Goal: Check status: Check status

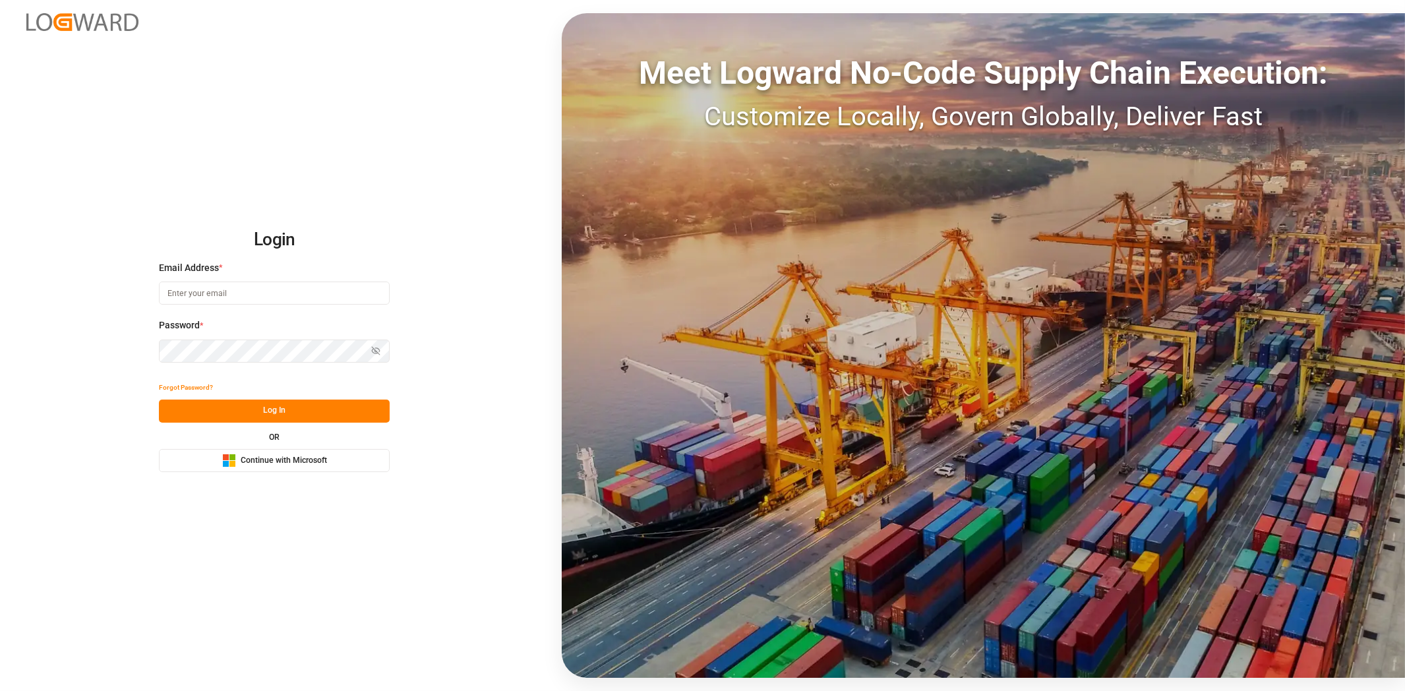
click at [262, 465] on span "Continue with Microsoft" at bounding box center [284, 461] width 86 height 12
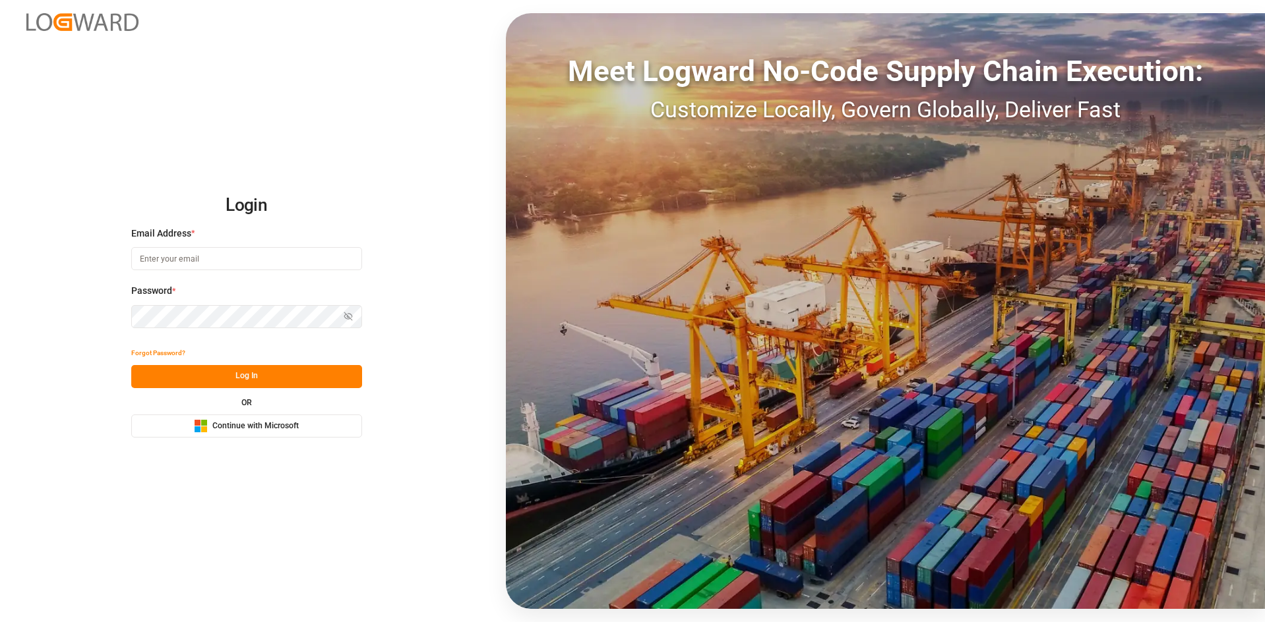
click at [269, 429] on span "Continue with Microsoft" at bounding box center [255, 427] width 86 height 12
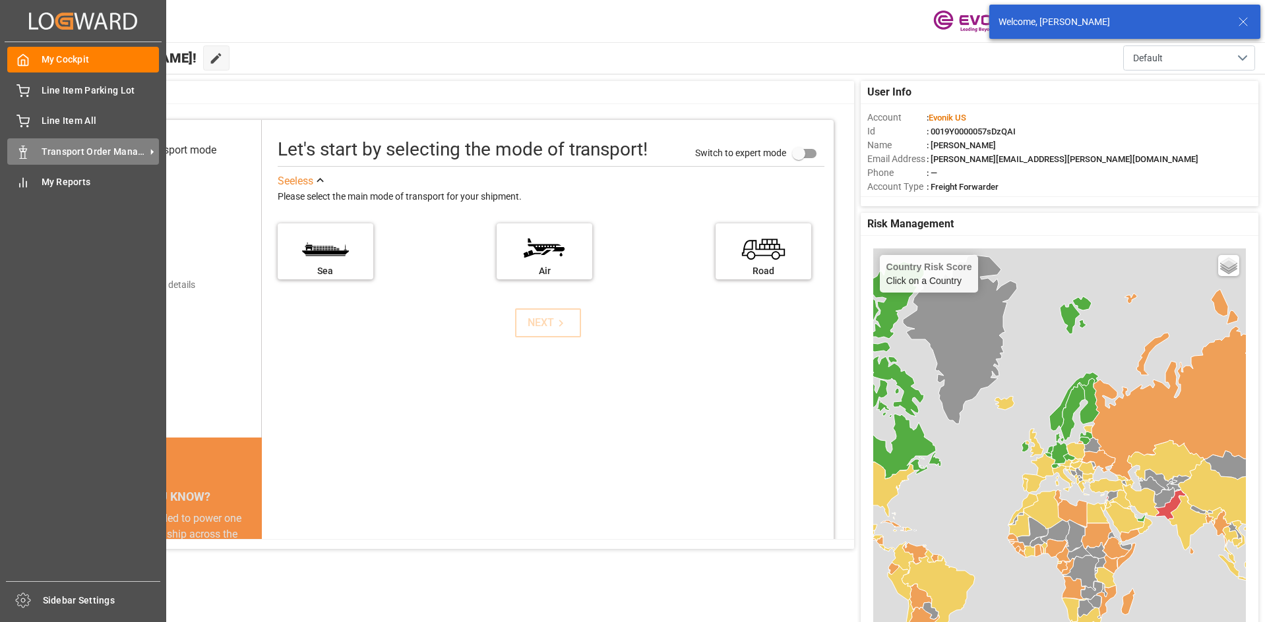
click at [69, 156] on span "Transport Order Management" at bounding box center [94, 152] width 104 height 14
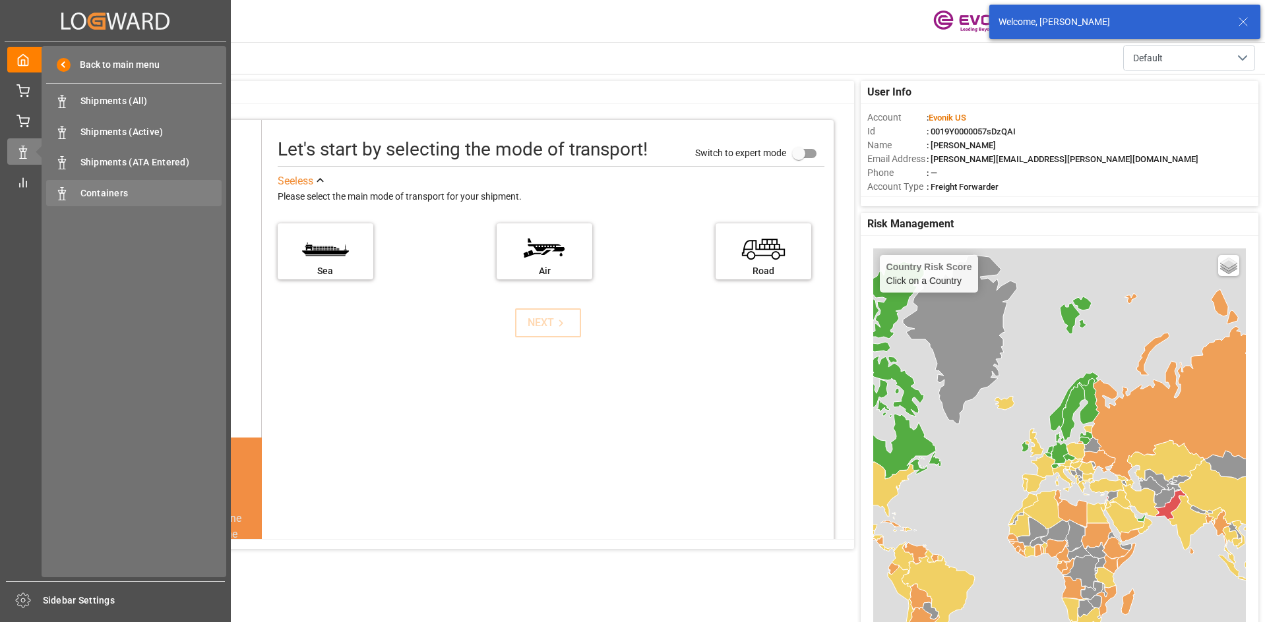
click at [103, 192] on span "Containers" at bounding box center [151, 194] width 142 height 14
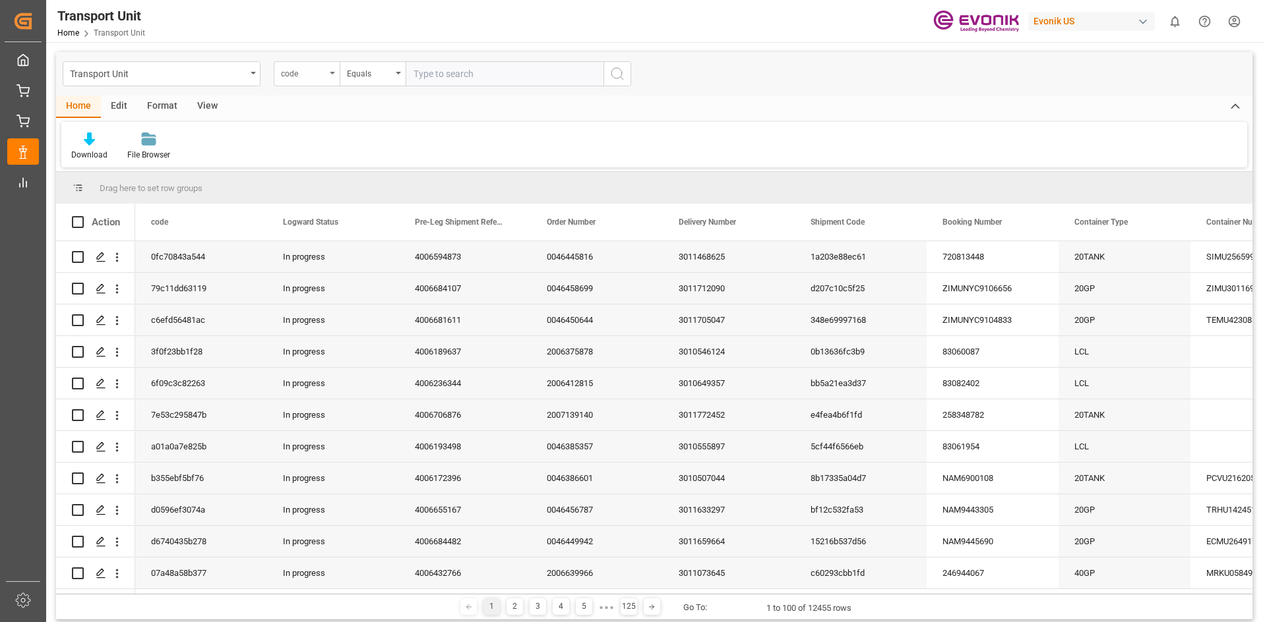
click at [333, 78] on div "code" at bounding box center [307, 73] width 66 height 25
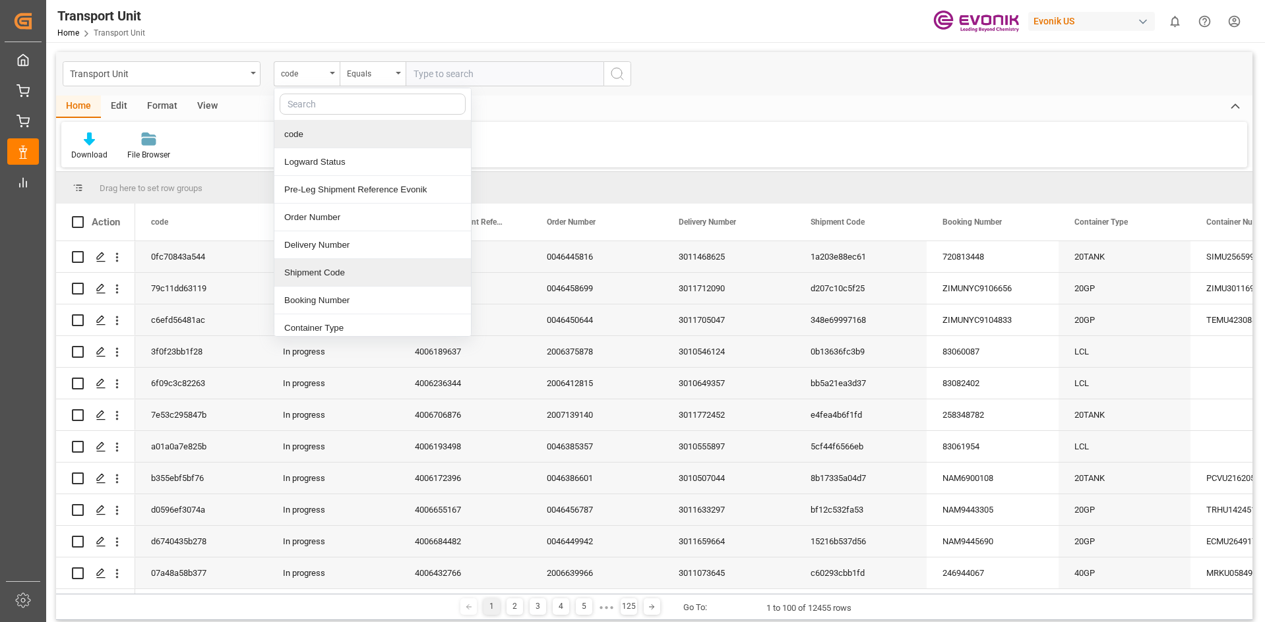
scroll to position [66, 0]
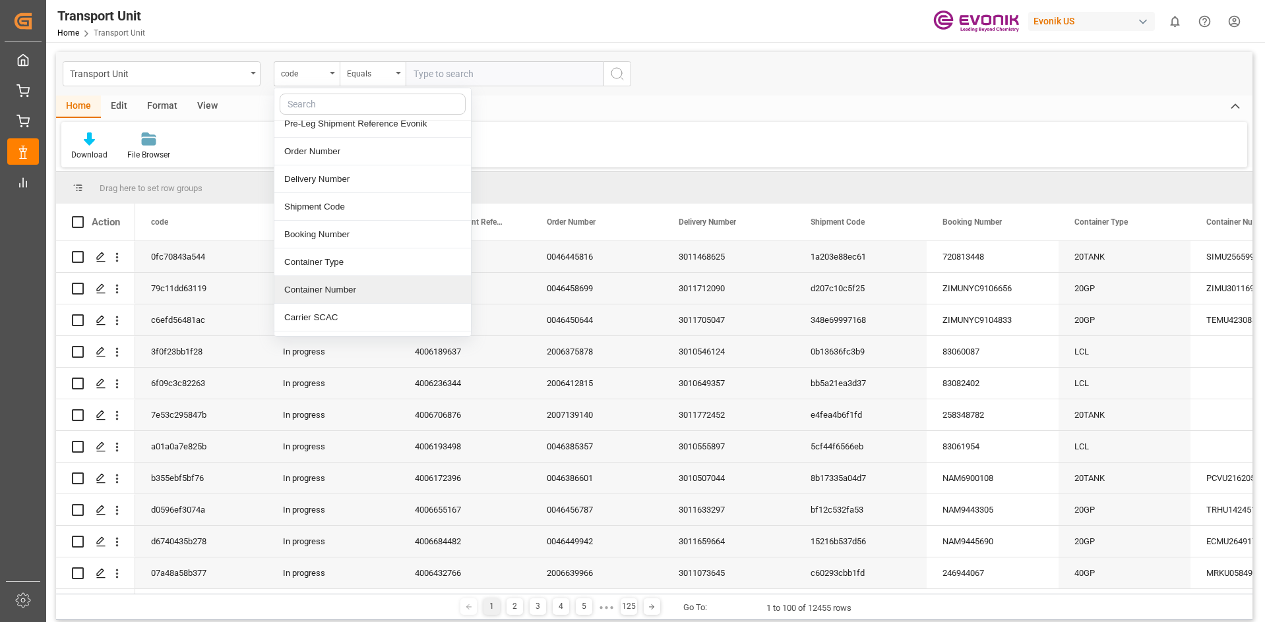
click at [332, 285] on div "Container Number" at bounding box center [372, 290] width 196 height 28
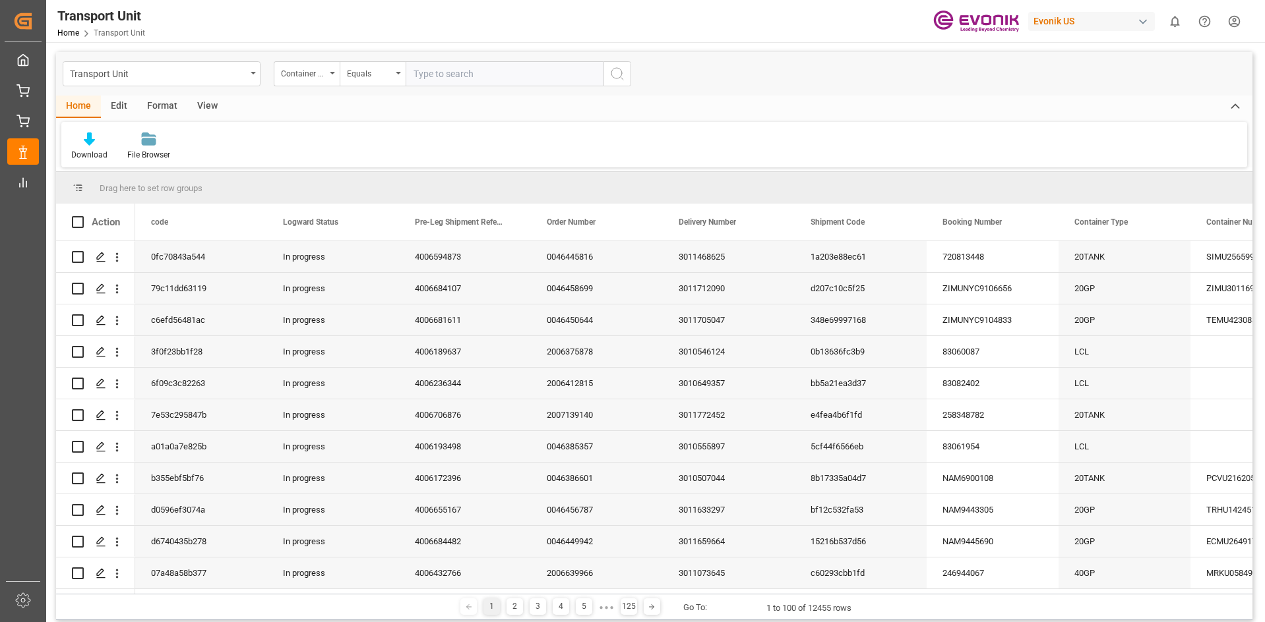
click at [467, 67] on input "text" at bounding box center [504, 73] width 198 height 25
paste input "UACU"
paste input "4141025"
type input "UACU4141025"
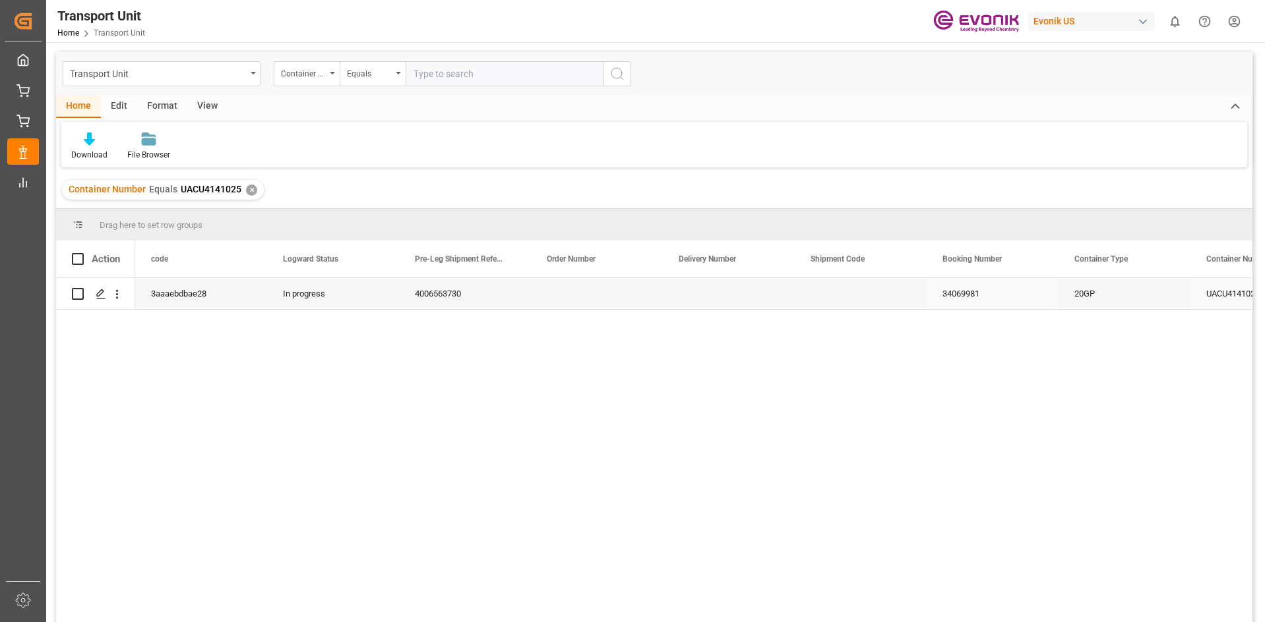
click at [446, 295] on div "4006563730" at bounding box center [465, 293] width 132 height 31
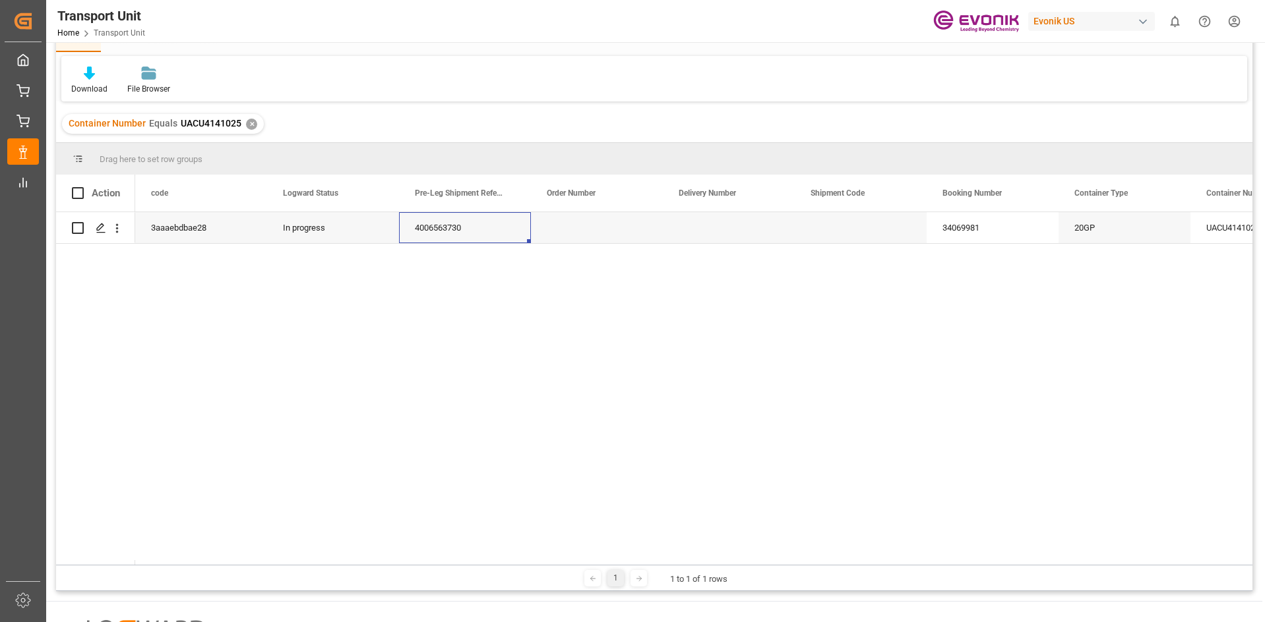
click at [404, 367] on div "3aaaebdbae28 In progress 4006563730 34069981 20GP UACU4141025 HLCU" at bounding box center [693, 388] width 1117 height 353
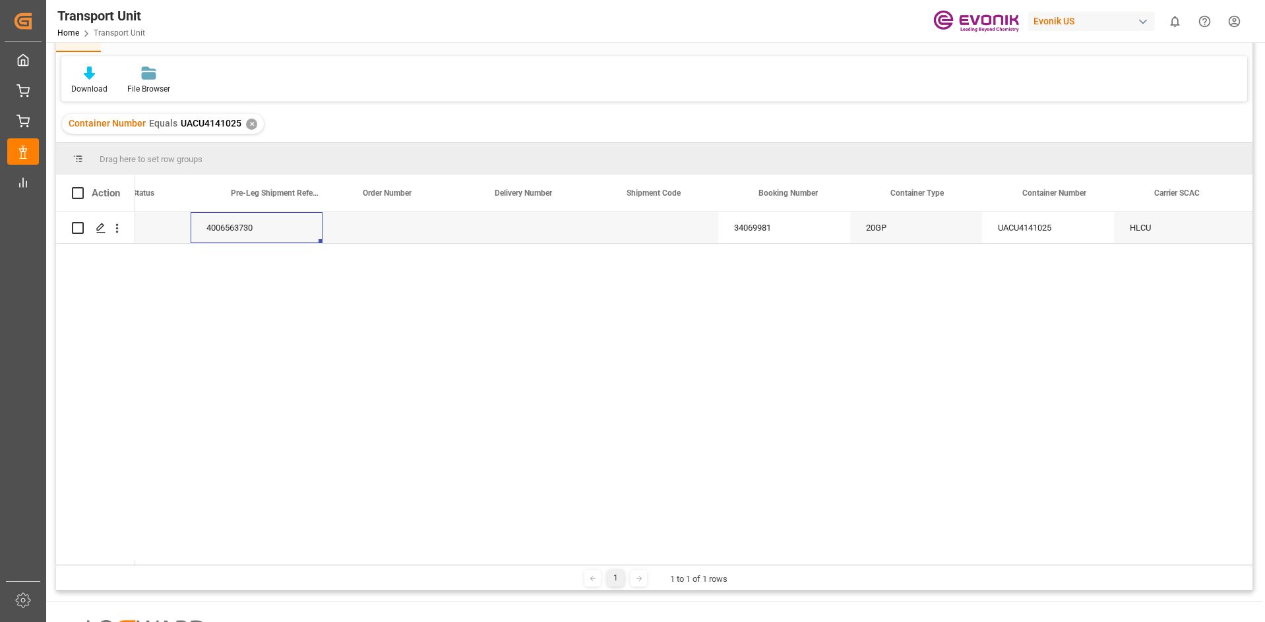
scroll to position [0, 0]
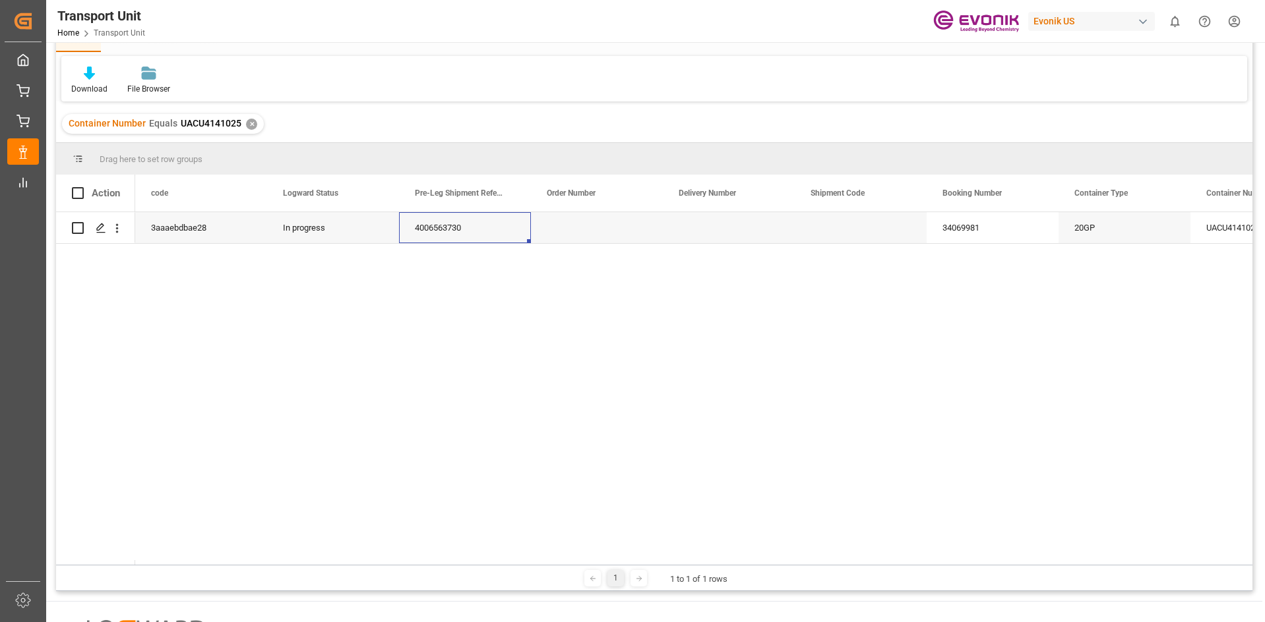
click at [253, 129] on div "✕" at bounding box center [251, 124] width 11 height 11
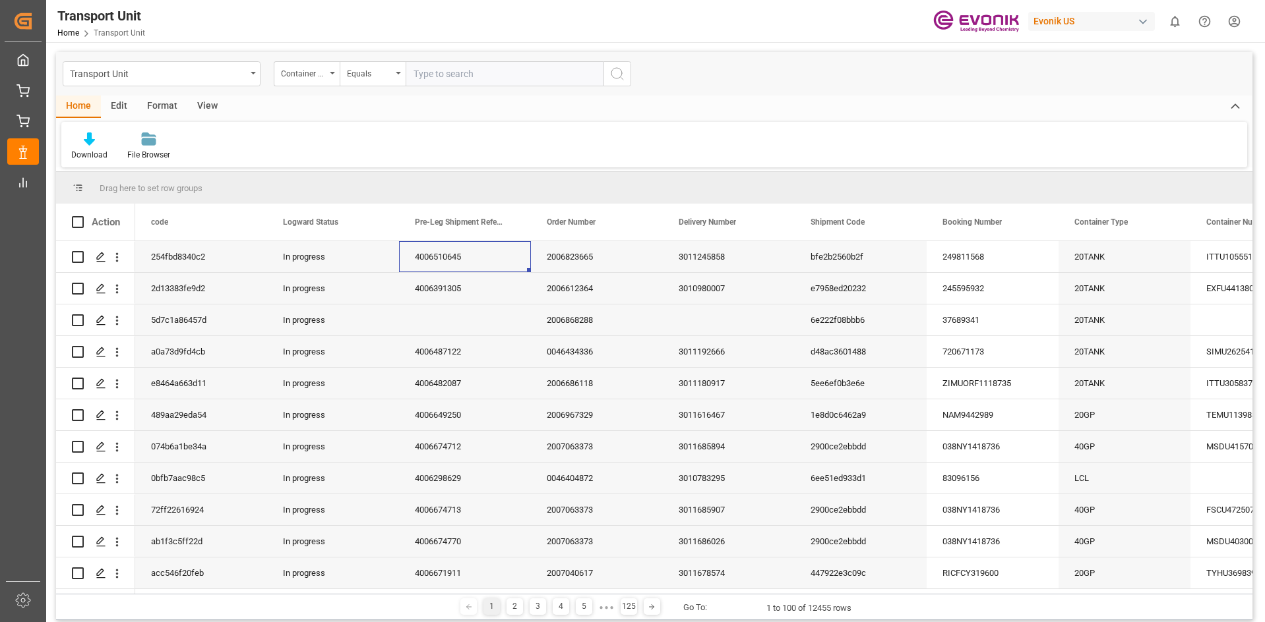
click at [431, 78] on input "text" at bounding box center [504, 73] width 198 height 25
paste input "HAMU"
paste input "1019319"
type input "HAMU1019319"
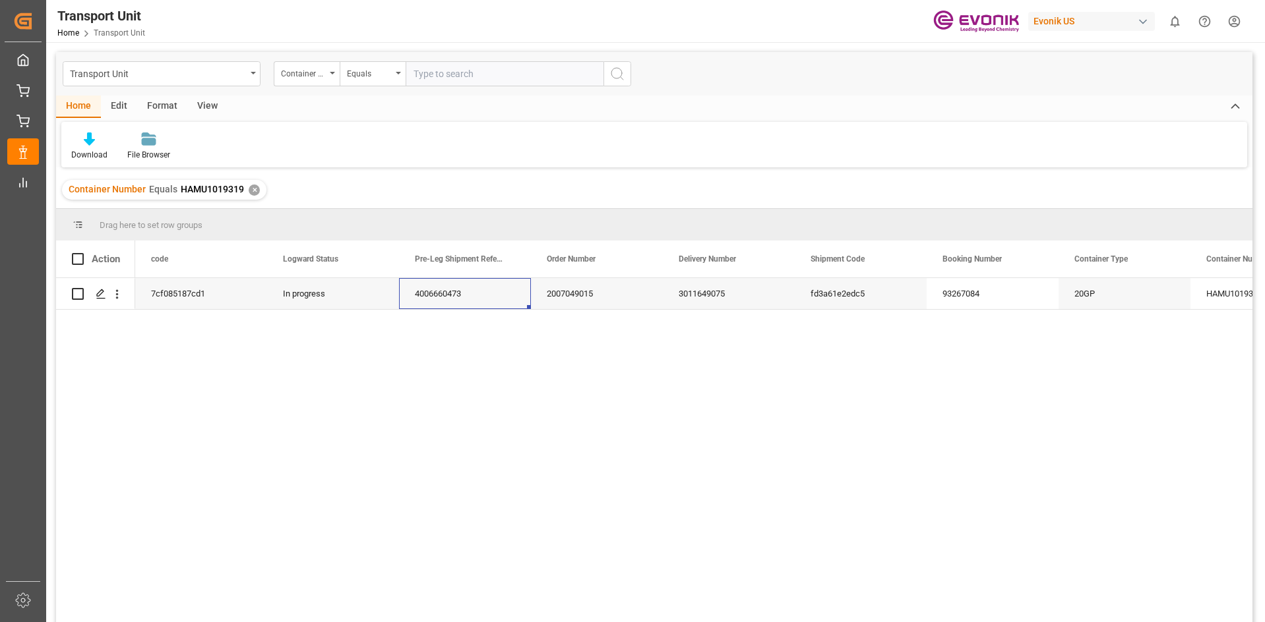
click at [513, 368] on div "7cf085187cd1 In progress 4006660473 2007049015 3011649075 fd3a61e2edc5 93267084…" at bounding box center [693, 454] width 1117 height 353
click at [478, 295] on div "4006660473" at bounding box center [465, 293] width 132 height 31
click at [671, 324] on div "7cf085187cd1 In progress 4006660473 2007049015 3011649075 fd3a61e2edc5 93267084…" at bounding box center [693, 454] width 1117 height 353
click at [694, 294] on div "3011649075" at bounding box center [729, 293] width 132 height 31
click at [736, 282] on div "3011649075" at bounding box center [729, 293] width 132 height 31
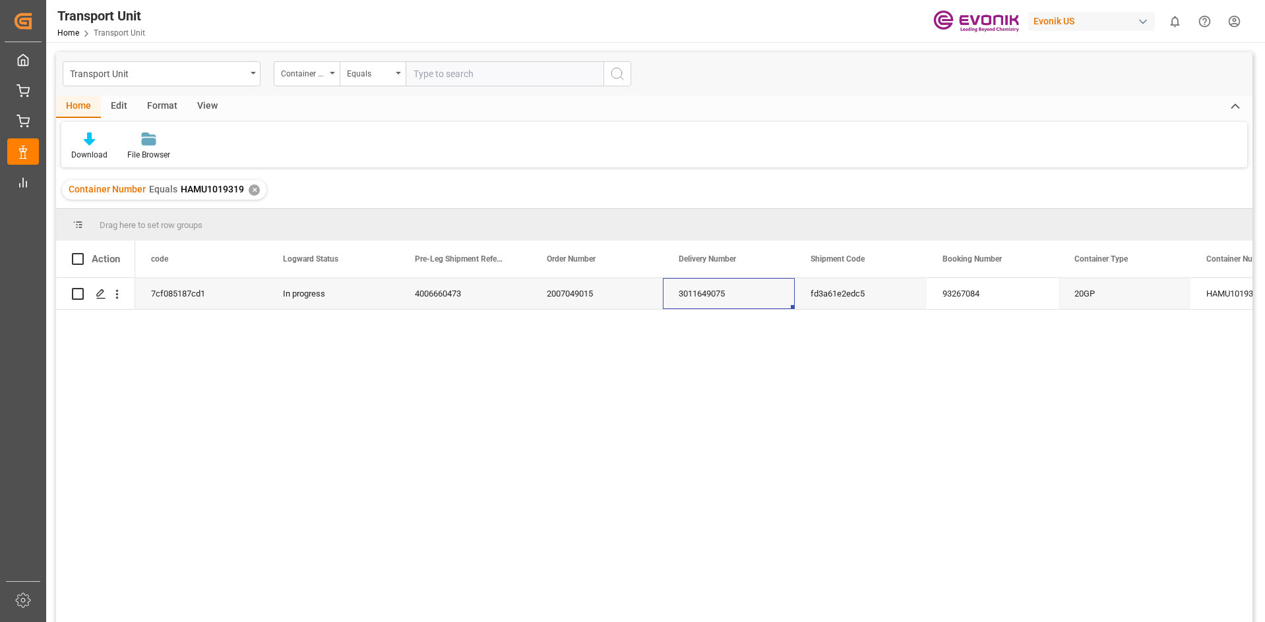
click at [253, 187] on div "✕" at bounding box center [254, 190] width 11 height 11
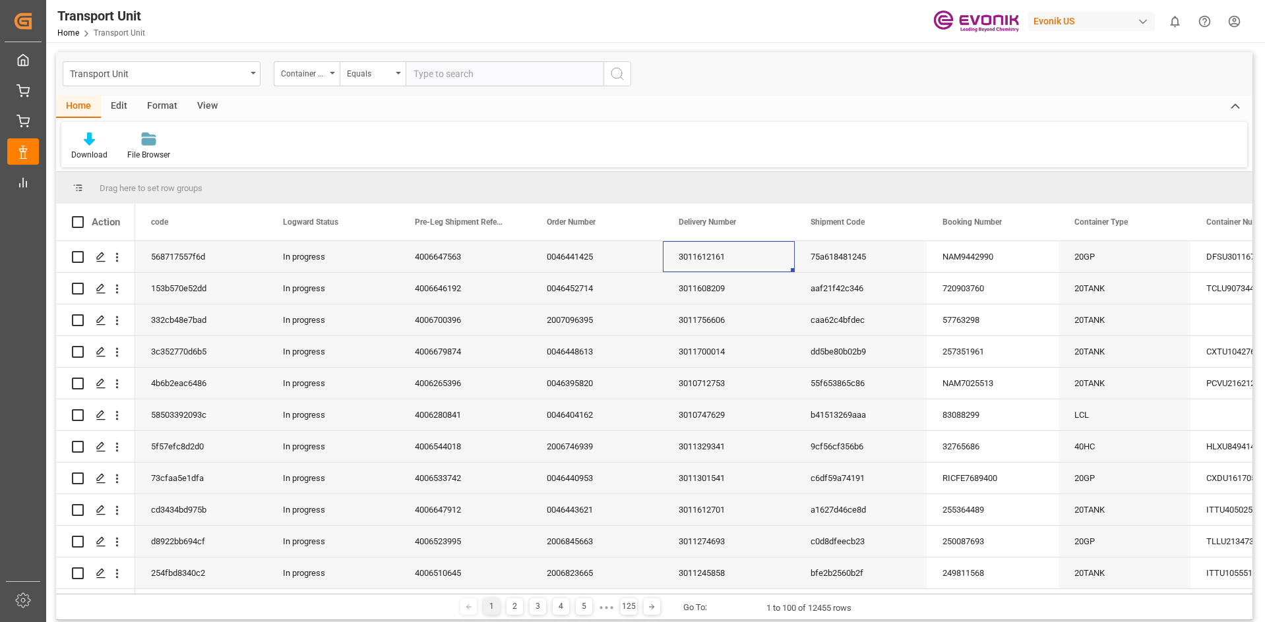
click at [442, 77] on input "text" at bounding box center [504, 73] width 198 height 25
paste input "FANU"
paste input "3164299"
type input "FANU3164299"
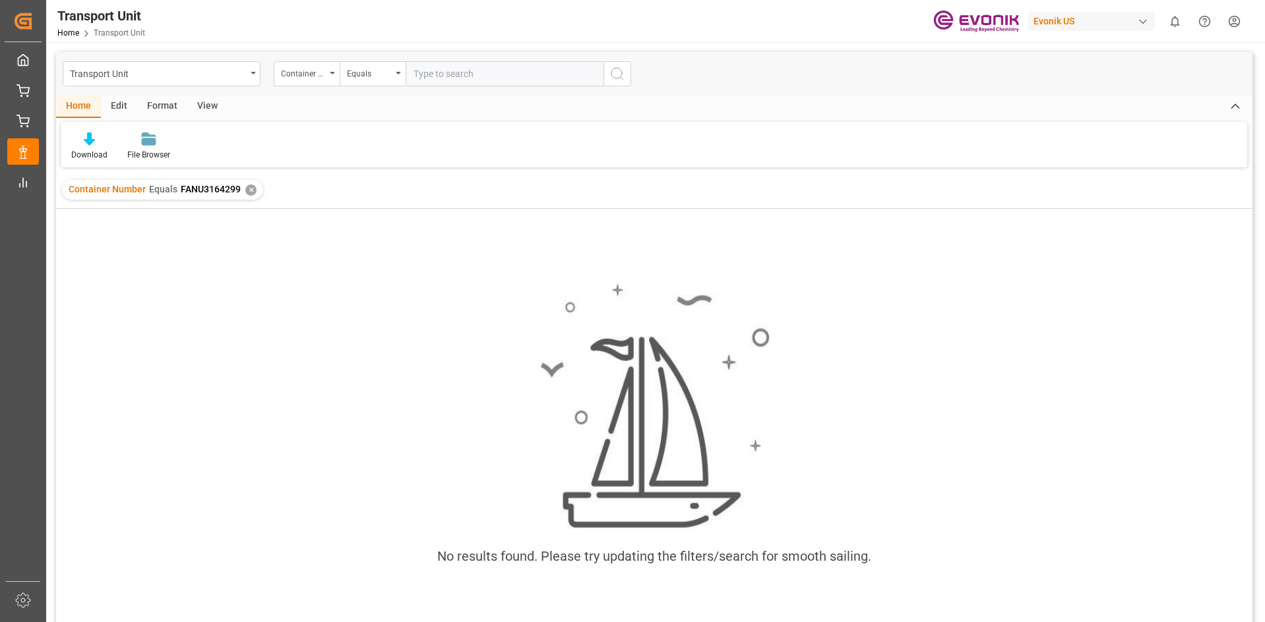
click at [245, 186] on div "✕" at bounding box center [250, 190] width 11 height 11
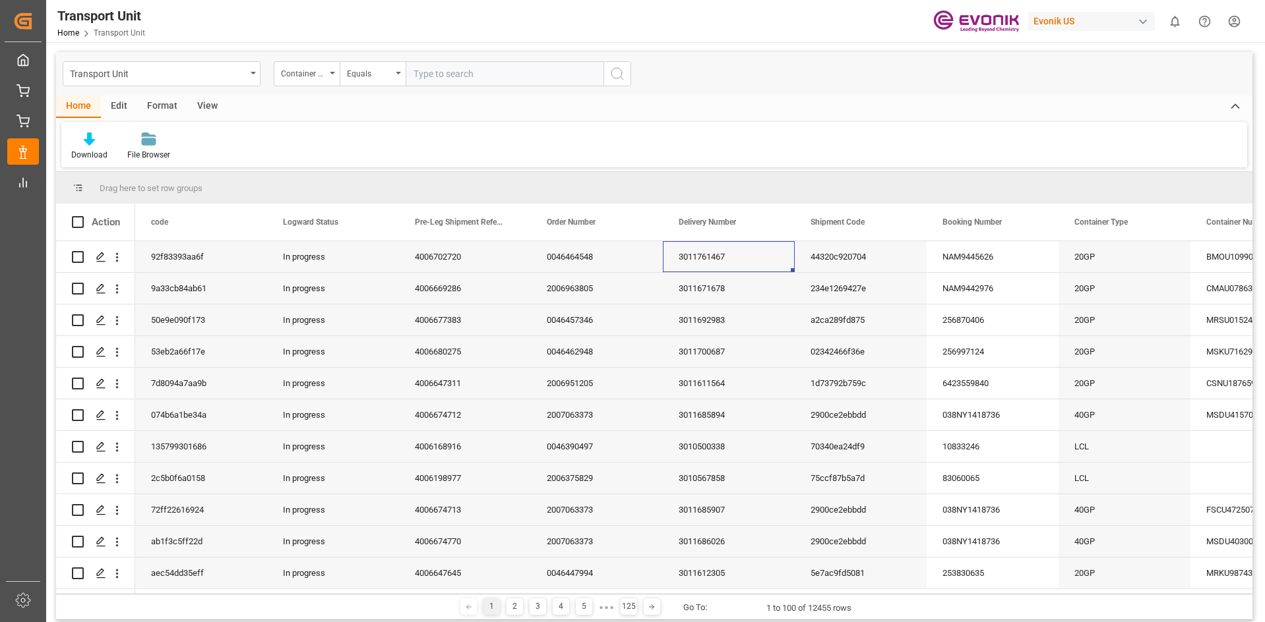
click at [465, 72] on input "text" at bounding box center [504, 73] width 198 height 25
paste input "HLBU"
paste input "1383423"
type input "HLBU1383423"
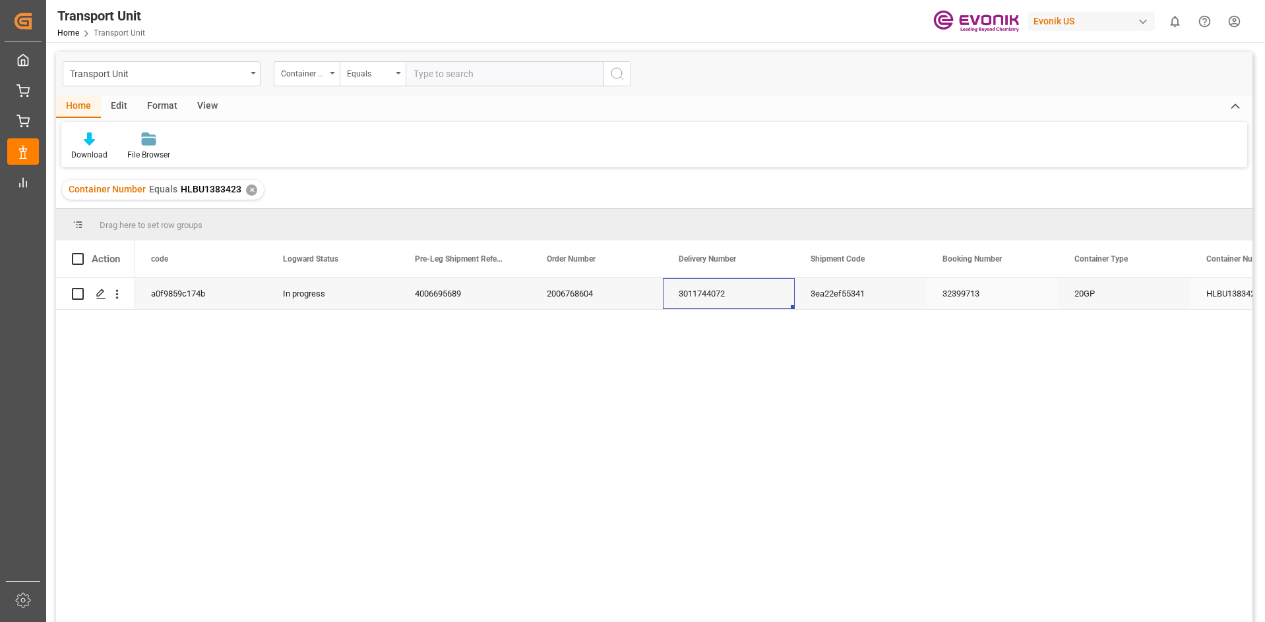
click at [680, 291] on div "3011744072" at bounding box center [729, 293] width 132 height 31
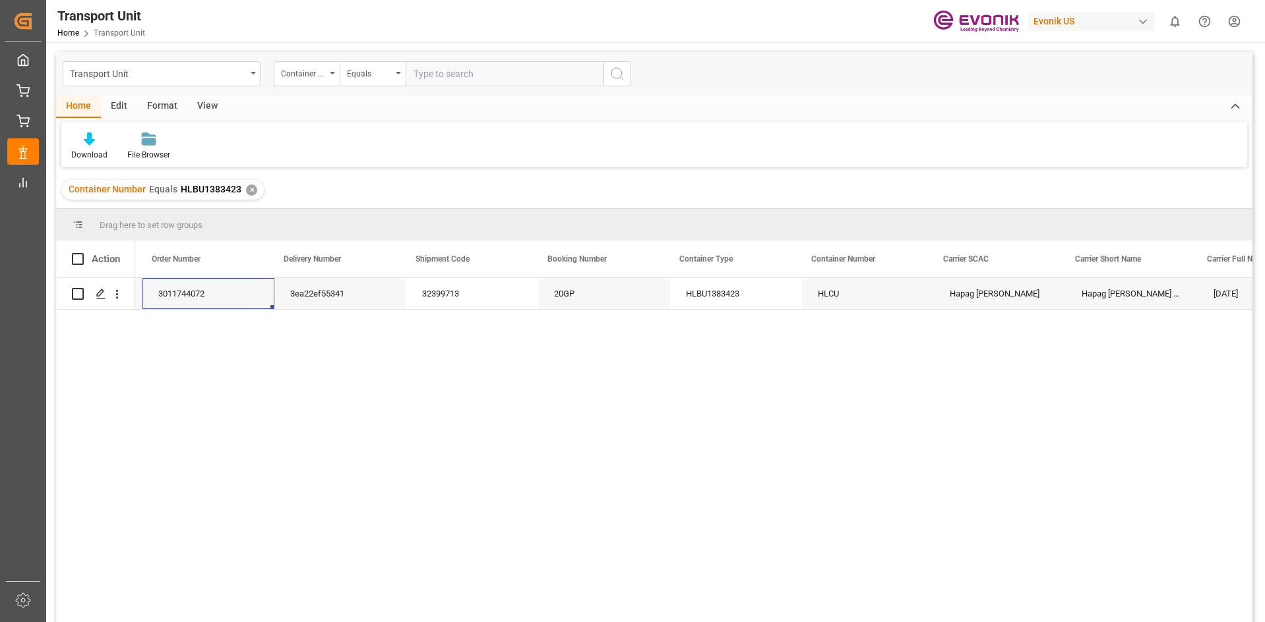
scroll to position [0, 617]
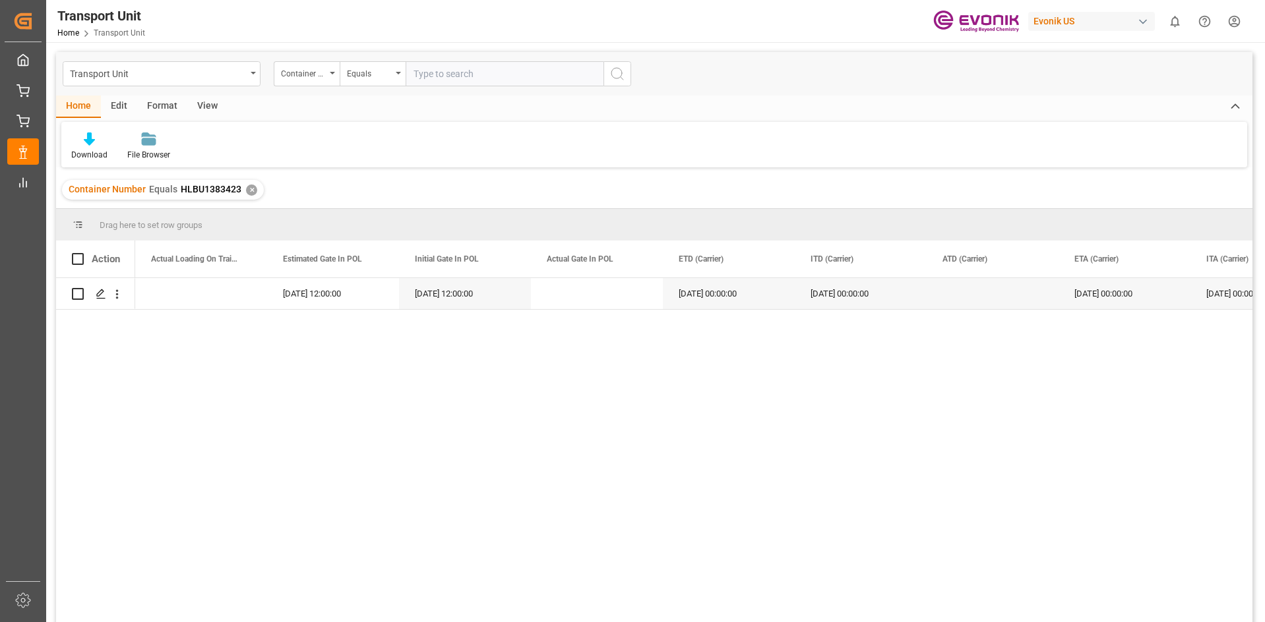
click at [251, 188] on div "✕" at bounding box center [251, 190] width 11 height 11
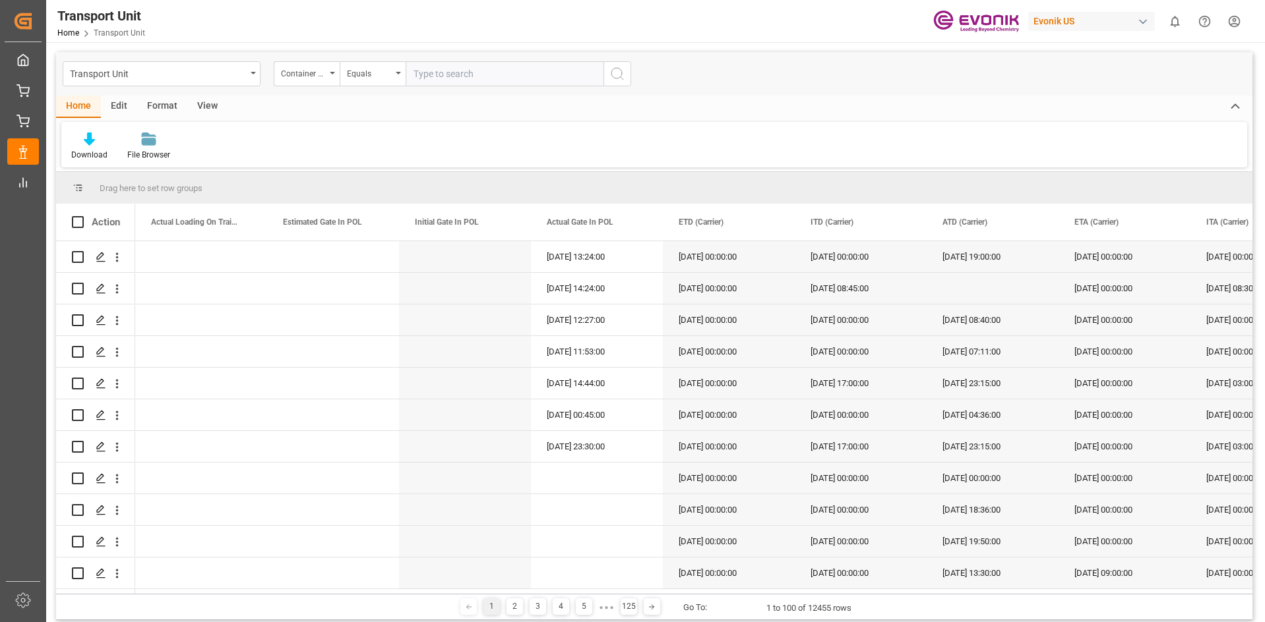
click at [433, 70] on input "text" at bounding box center [504, 73] width 198 height 25
click at [433, 76] on input "text" at bounding box center [504, 73] width 198 height 25
click at [434, 73] on input "text" at bounding box center [504, 73] width 198 height 25
paste input "HLXU"
paste input "5407834"
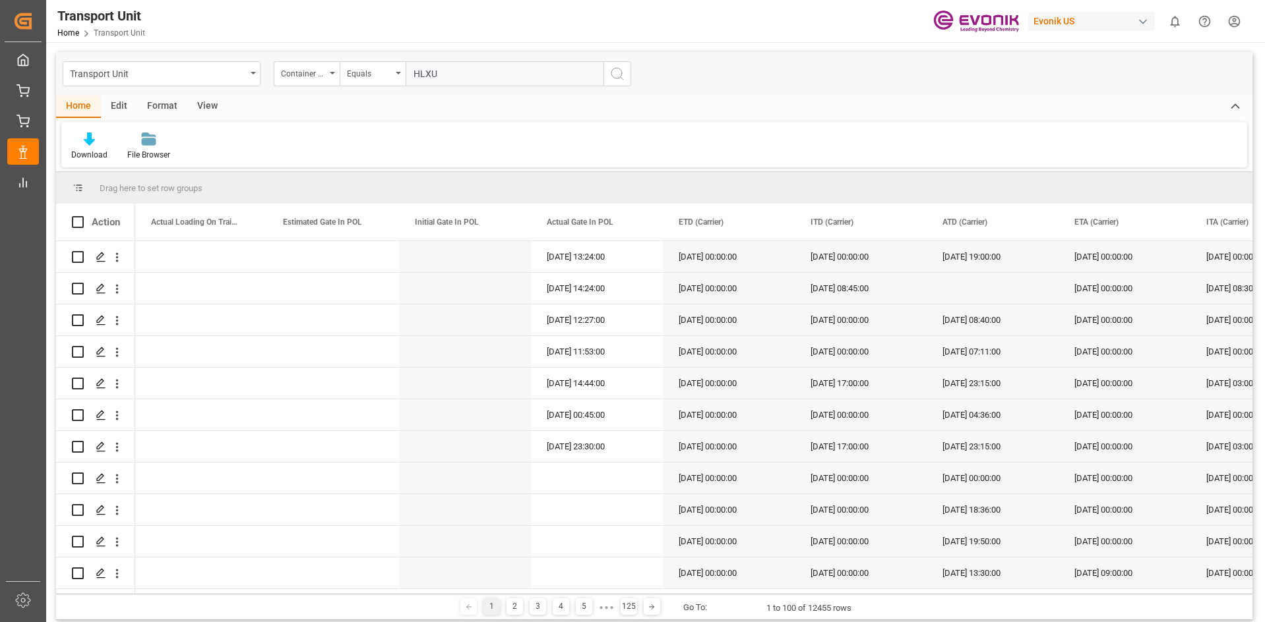
type input "HLXU5407834"
click at [491, 72] on input "HLXU5407834" at bounding box center [504, 73] width 198 height 25
